Goal: Find specific page/section: Find specific page/section

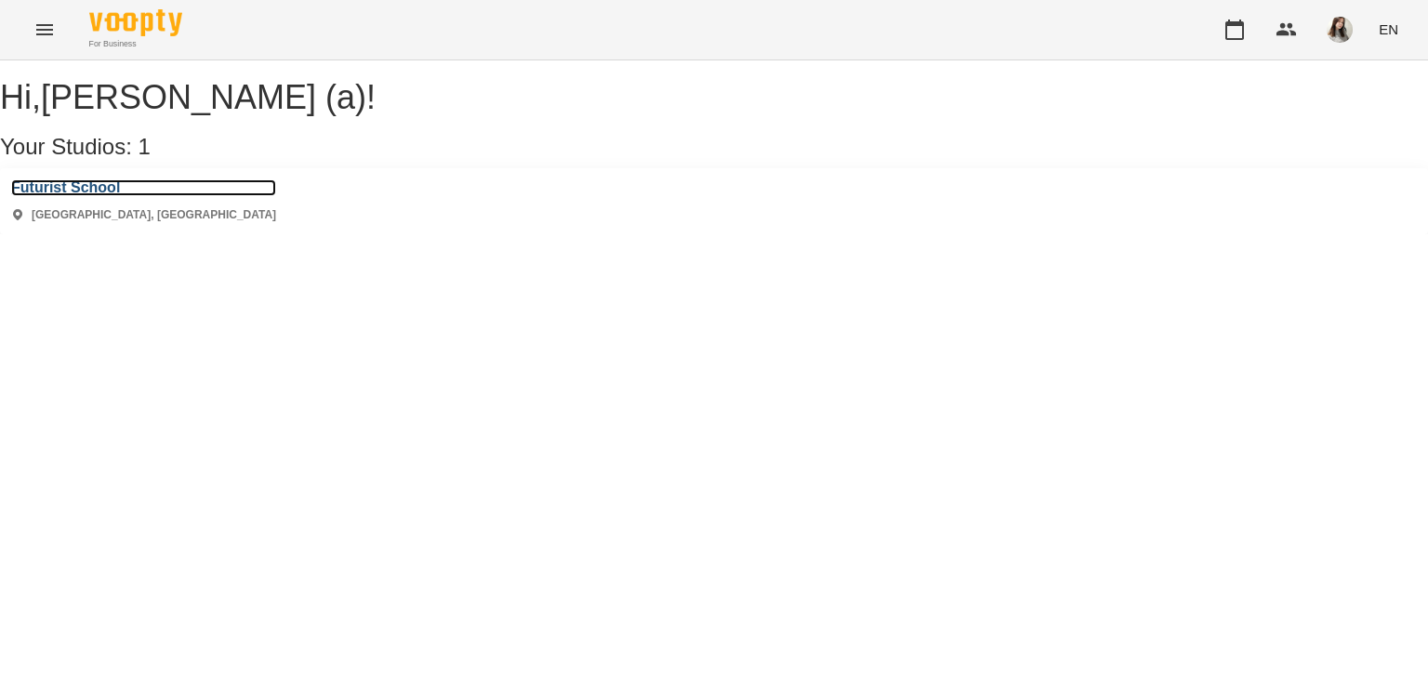
drag, startPoint x: 50, startPoint y: 214, endPoint x: 817, endPoint y: 142, distance: 770.5
click at [51, 196] on h3 "Futurist School" at bounding box center [143, 187] width 265 height 17
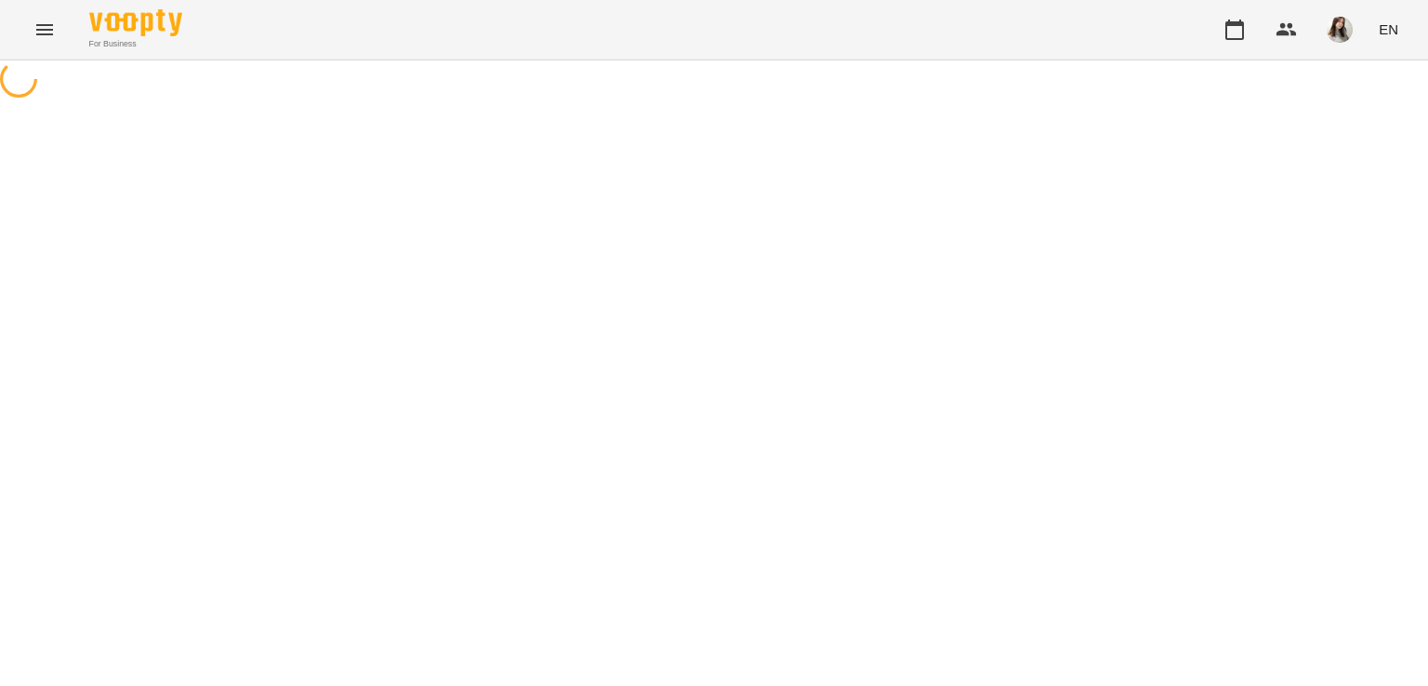
click at [1340, 38] on img "button" at bounding box center [1340, 30] width 26 height 26
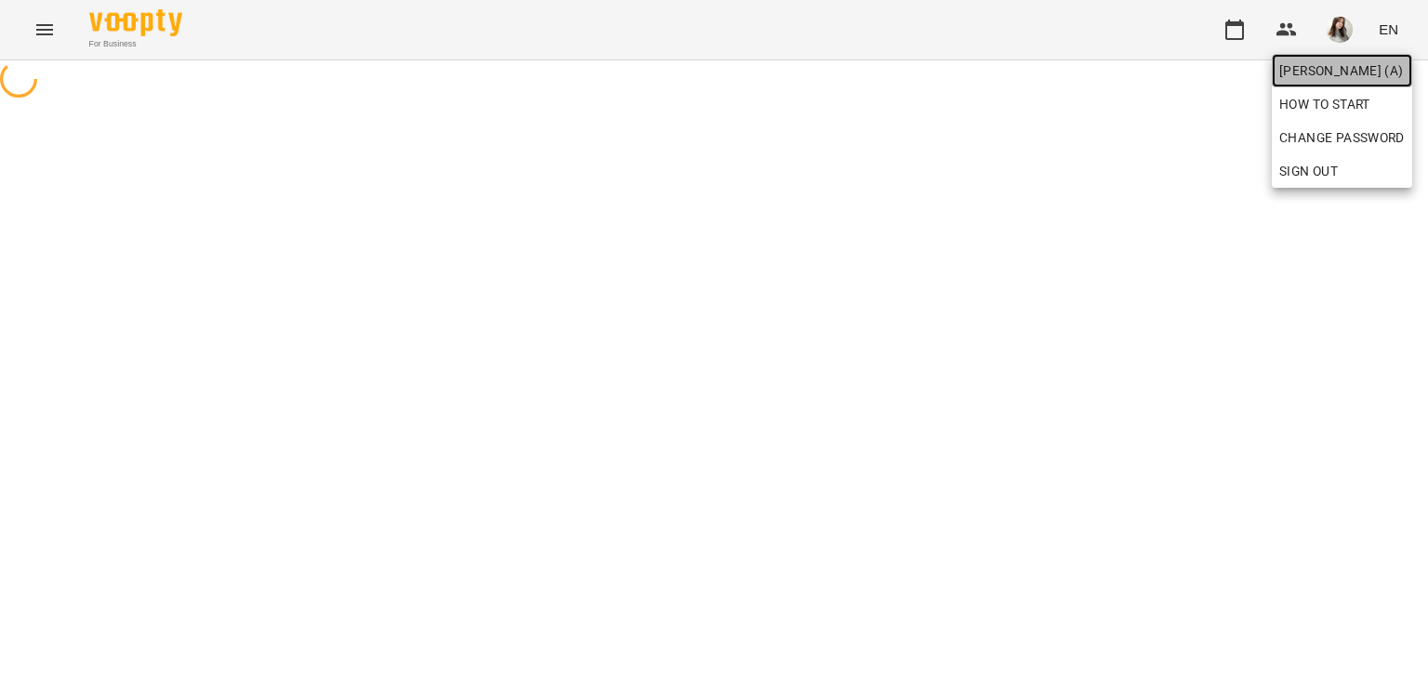
click at [1352, 72] on span "[PERSON_NAME] (а)" at bounding box center [1343, 71] width 126 height 22
click at [1005, 218] on div at bounding box center [714, 343] width 1428 height 686
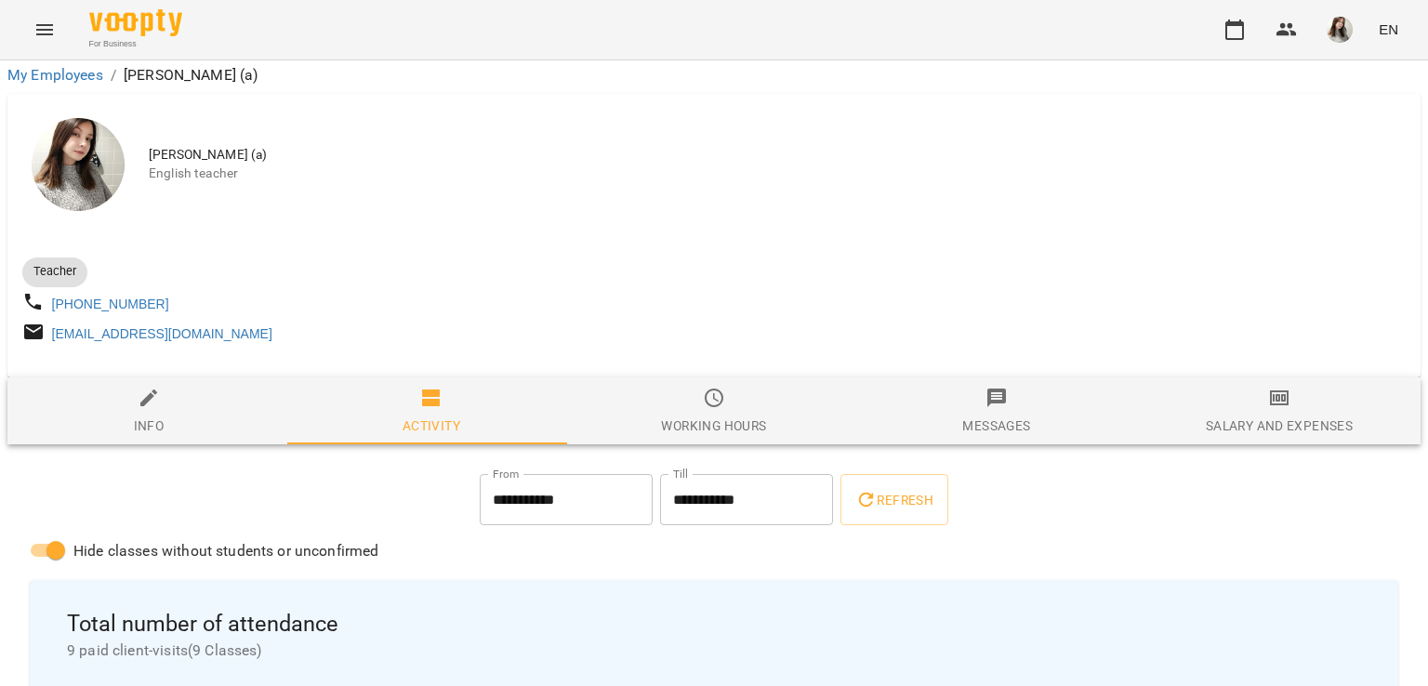
scroll to position [186, 0]
click at [1214, 30] on button "button" at bounding box center [1235, 29] width 45 height 45
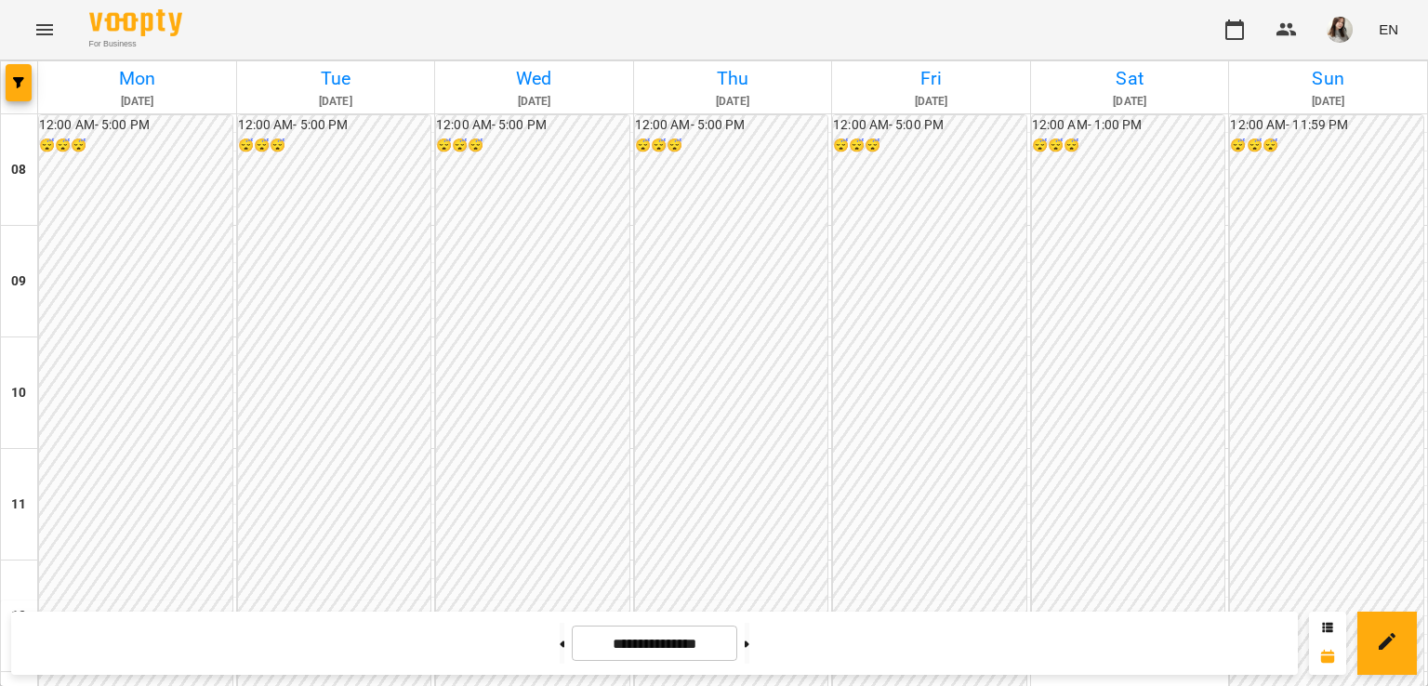
scroll to position [930, 0]
click at [750, 647] on button at bounding box center [747, 643] width 5 height 41
type input "**********"
